Goal: Transaction & Acquisition: Download file/media

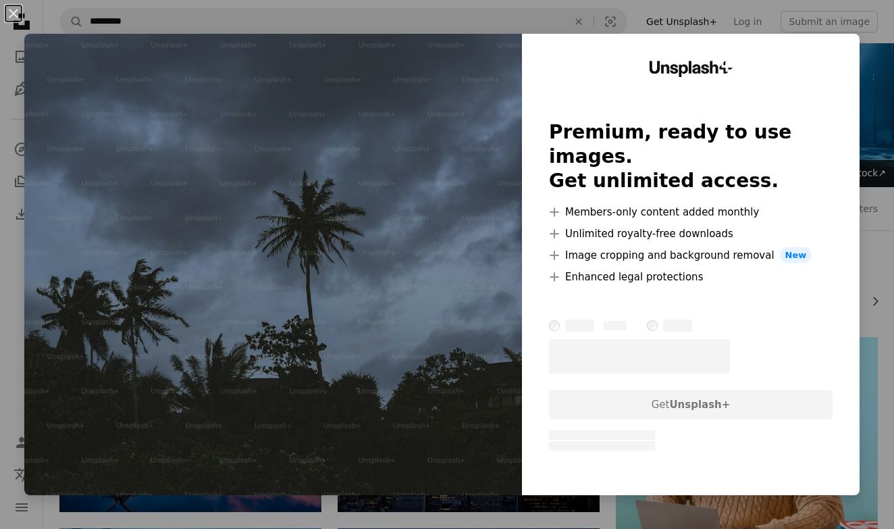
scroll to position [731, 0]
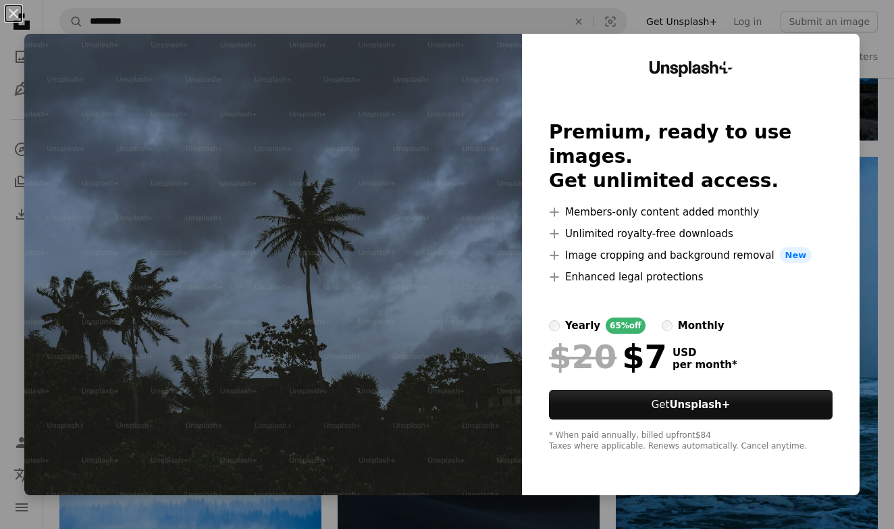
click at [860, 49] on div "Unsplash+ Premium, ready to use images. Get unlimited access. A plus sign Membe…" at bounding box center [691, 264] width 338 height 461
click at [414, 392] on img at bounding box center [273, 264] width 498 height 461
click at [736, 78] on div "Unsplash+ Premium, ready to use images. Get unlimited access. A plus sign Membe…" at bounding box center [691, 264] width 338 height 461
click at [9, 21] on button "An X shape" at bounding box center [13, 13] width 16 height 16
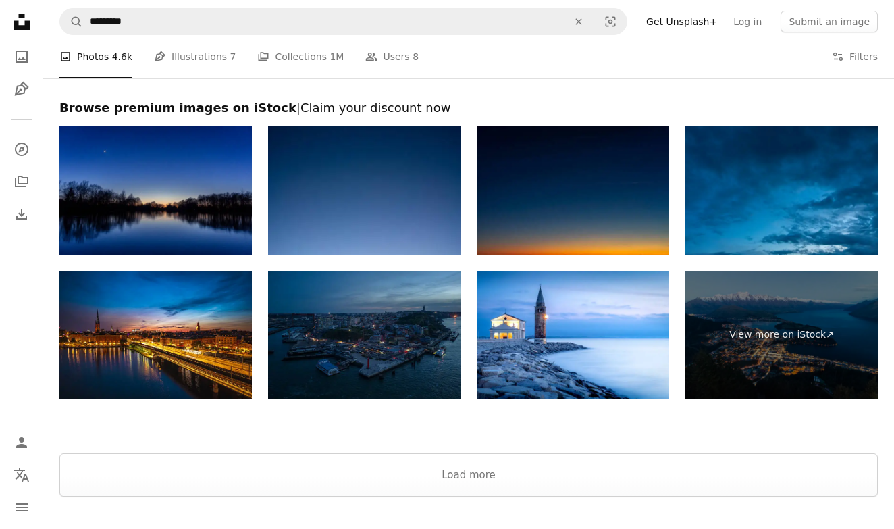
scroll to position [2645, 0]
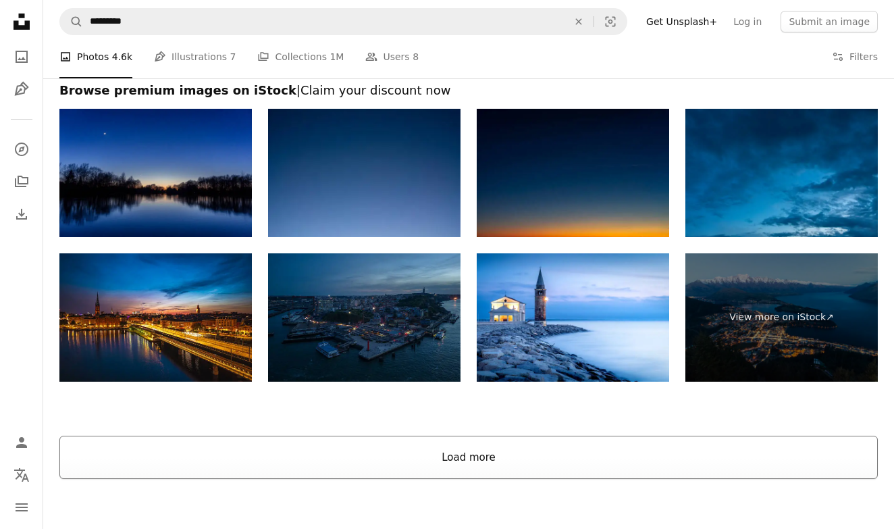
click at [634, 462] on button "Load more" at bounding box center [468, 457] width 819 height 43
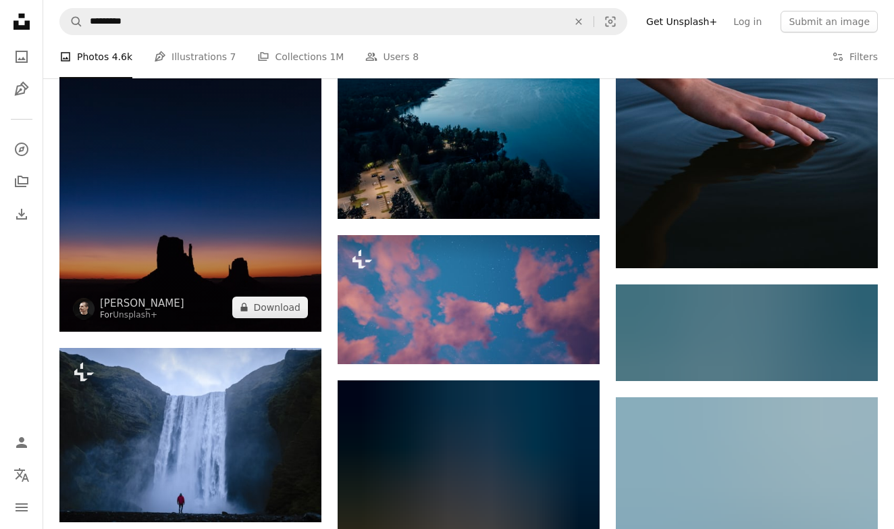
scroll to position [6447, 0]
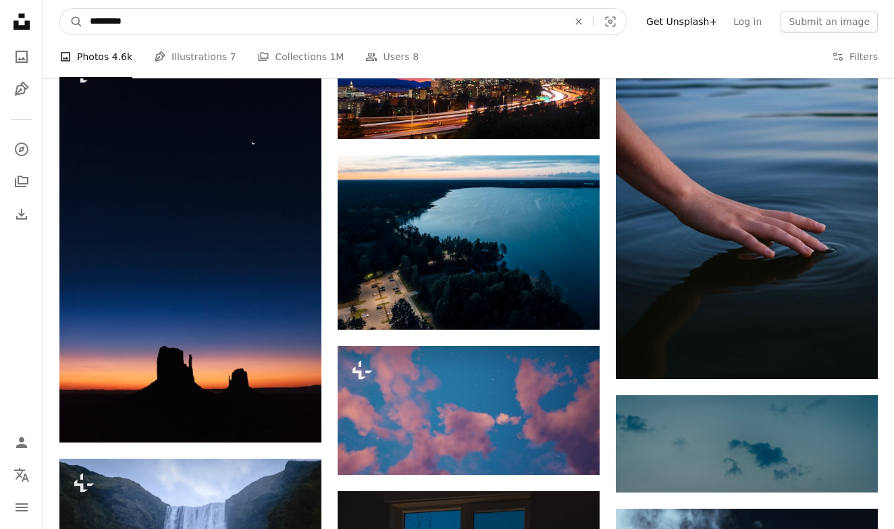
click at [164, 11] on input "*********" at bounding box center [323, 22] width 481 height 26
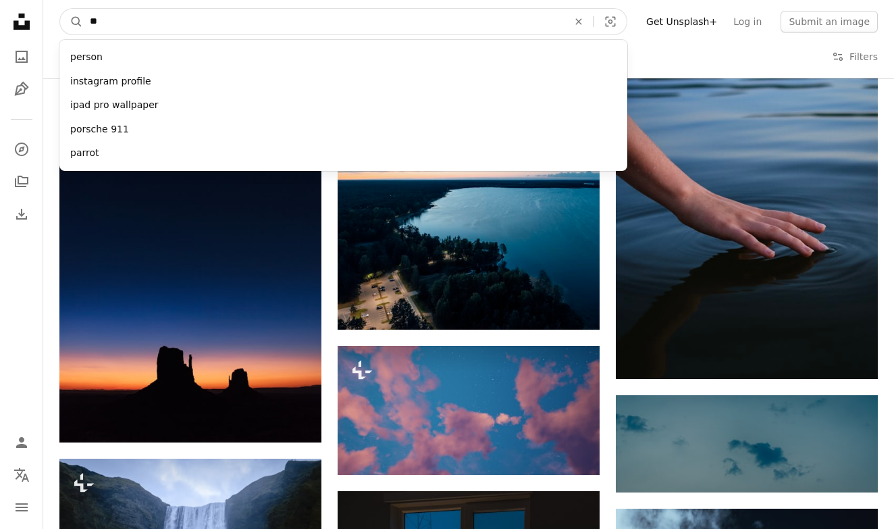
type input "*"
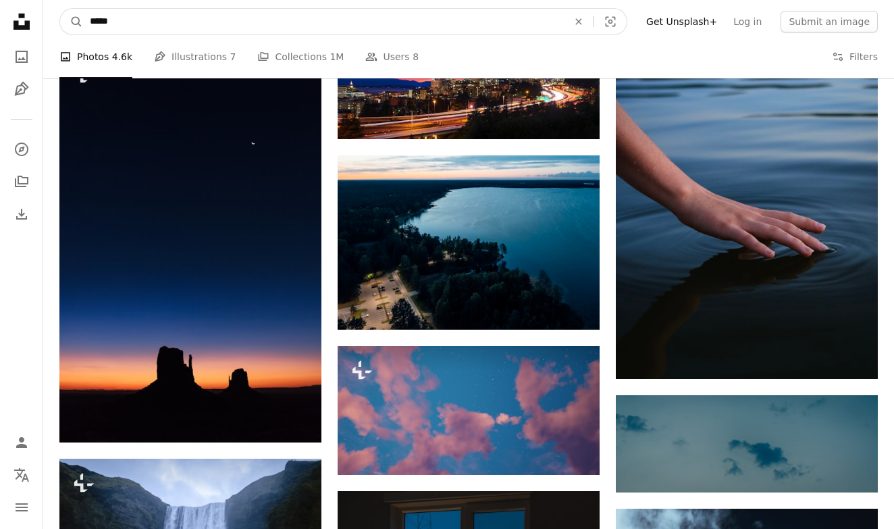
type input "******"
click at [72, 22] on button "A magnifying glass" at bounding box center [71, 22] width 23 height 26
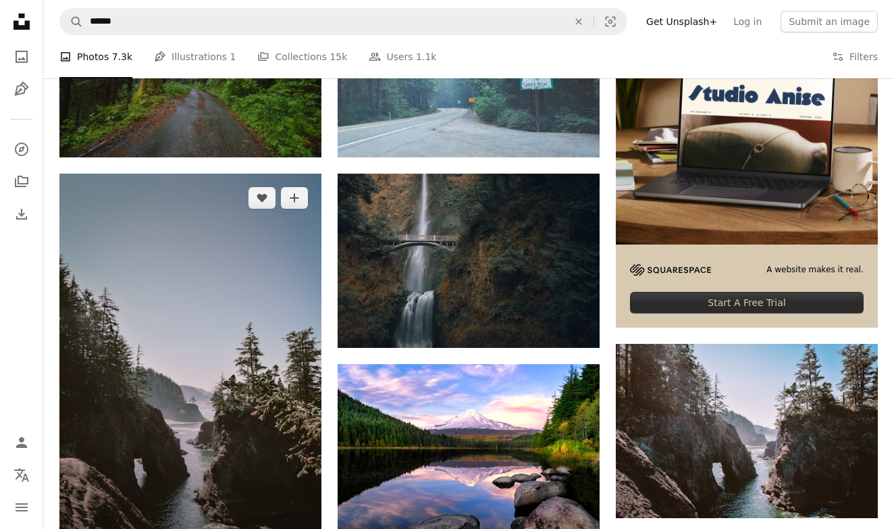
scroll to position [399, 0]
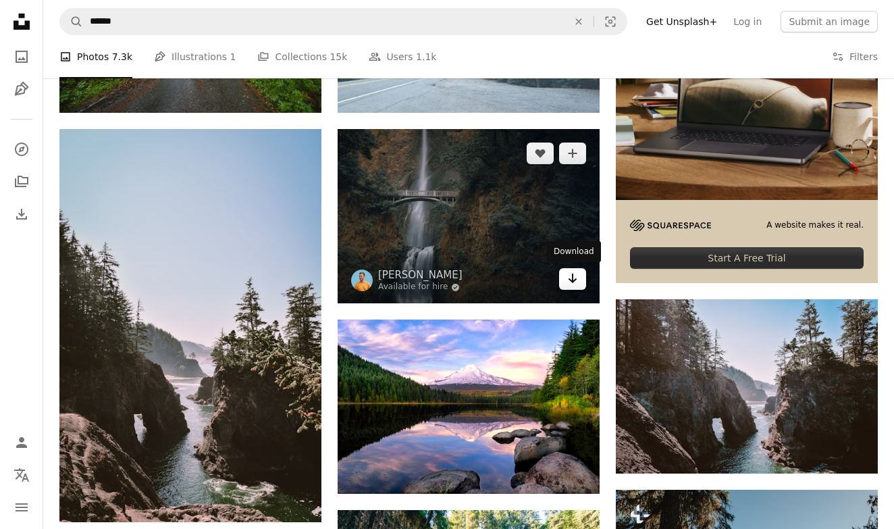
click at [575, 283] on icon "Arrow pointing down" at bounding box center [572, 278] width 11 height 16
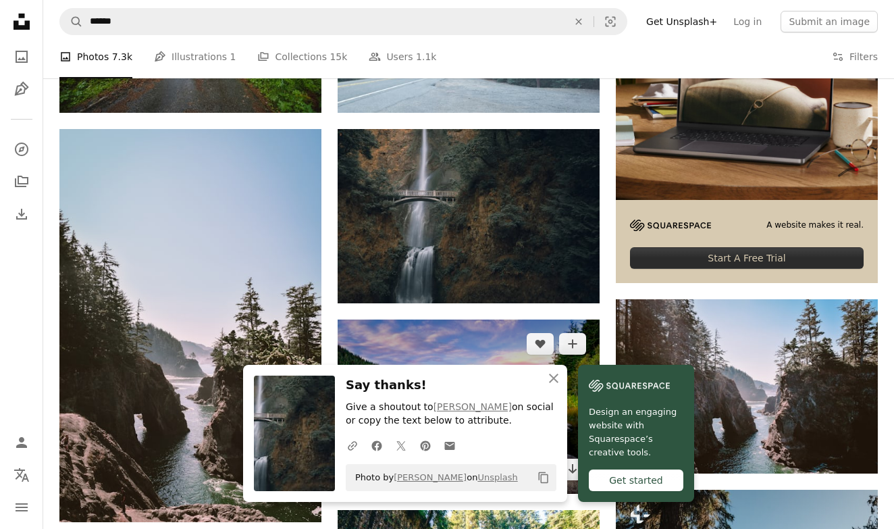
click at [554, 378] on img at bounding box center [469, 406] width 262 height 174
